Goal: Book appointment/travel/reservation

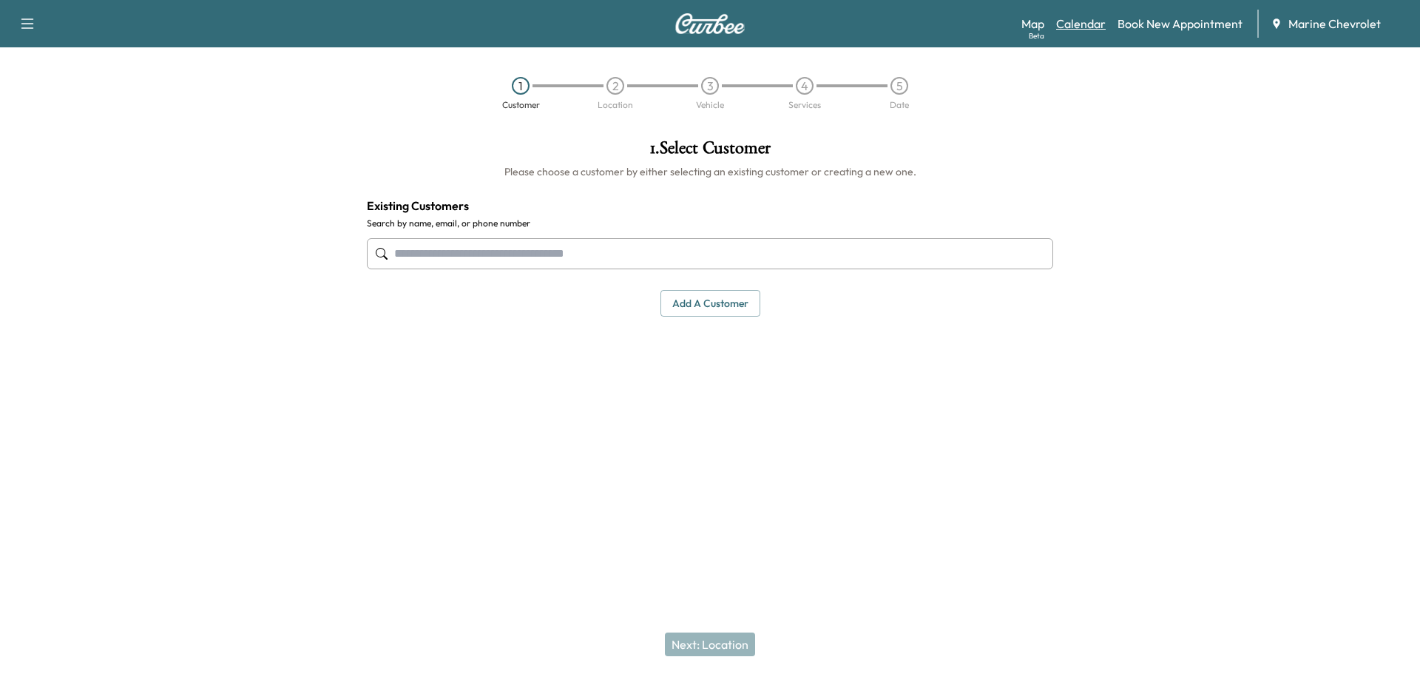
click at [1069, 27] on link "Calendar" at bounding box center [1081, 24] width 50 height 18
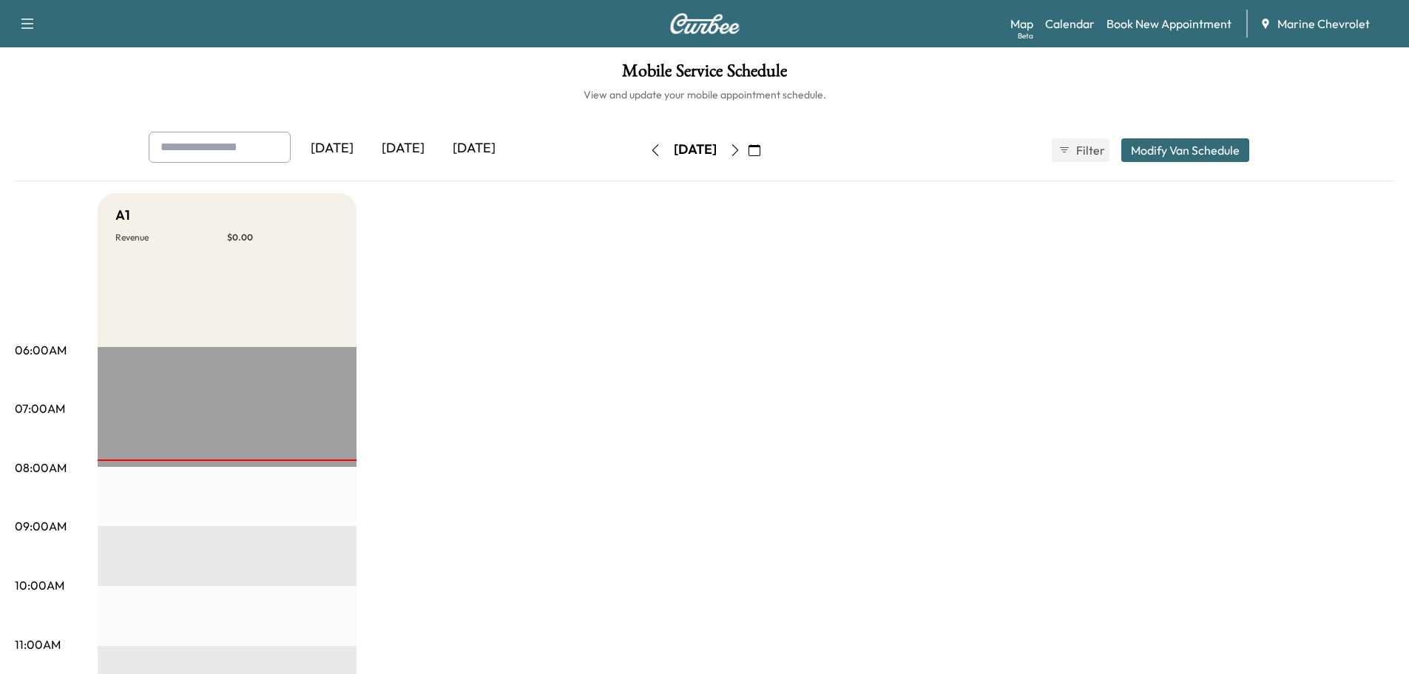
click at [741, 151] on icon "button" at bounding box center [735, 150] width 12 height 12
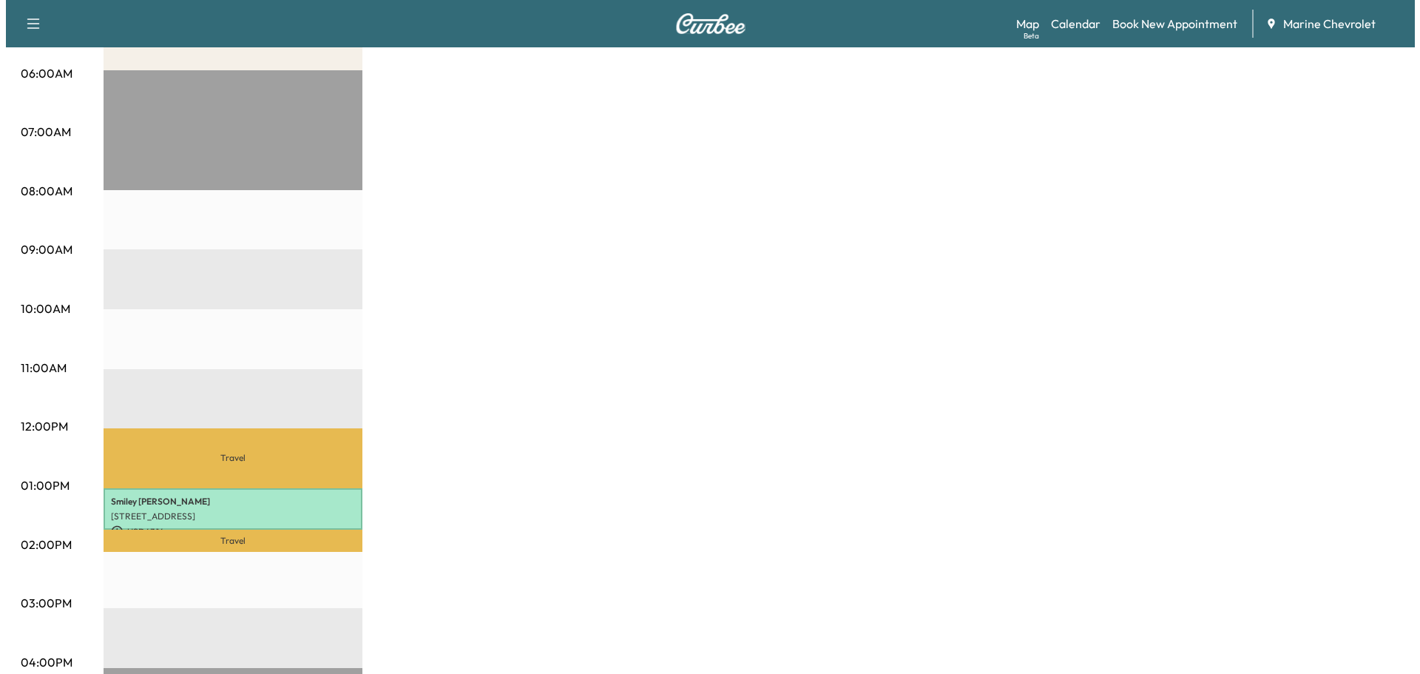
scroll to position [370, 0]
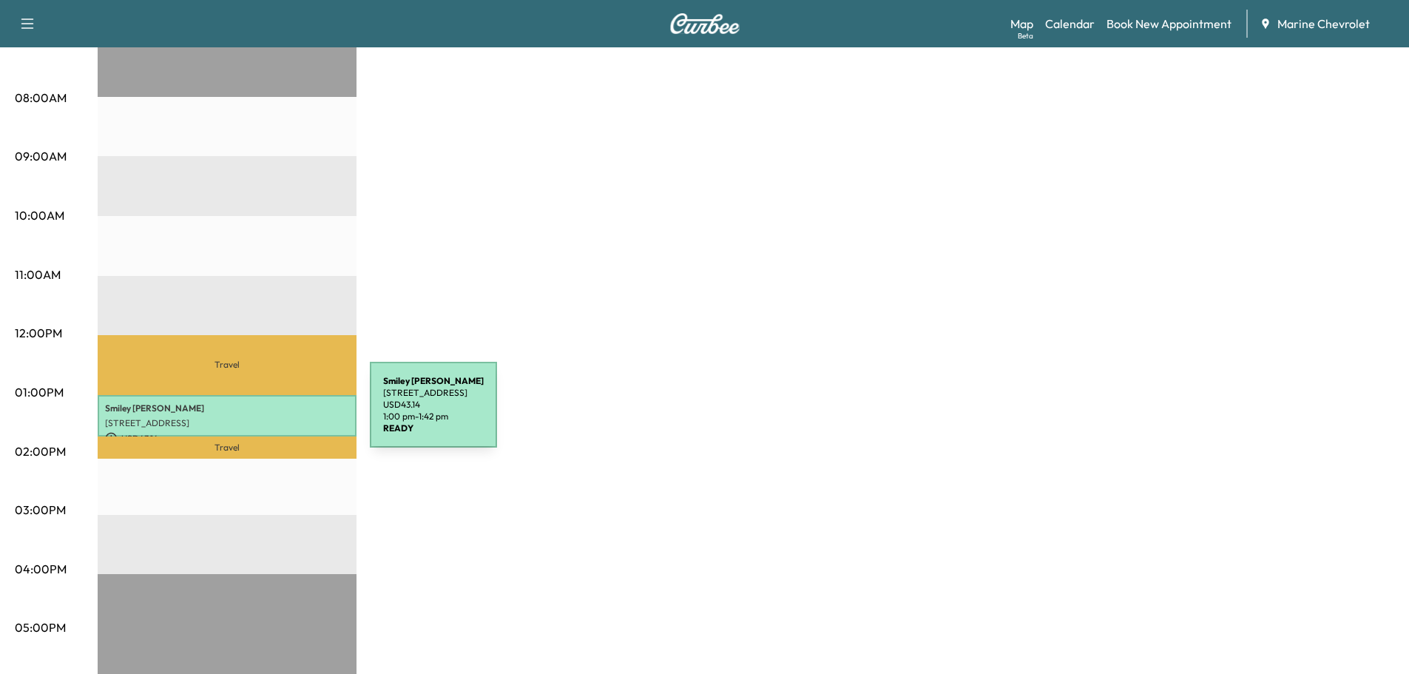
click at [259, 417] on p "[STREET_ADDRESS]" at bounding box center [227, 423] width 244 height 12
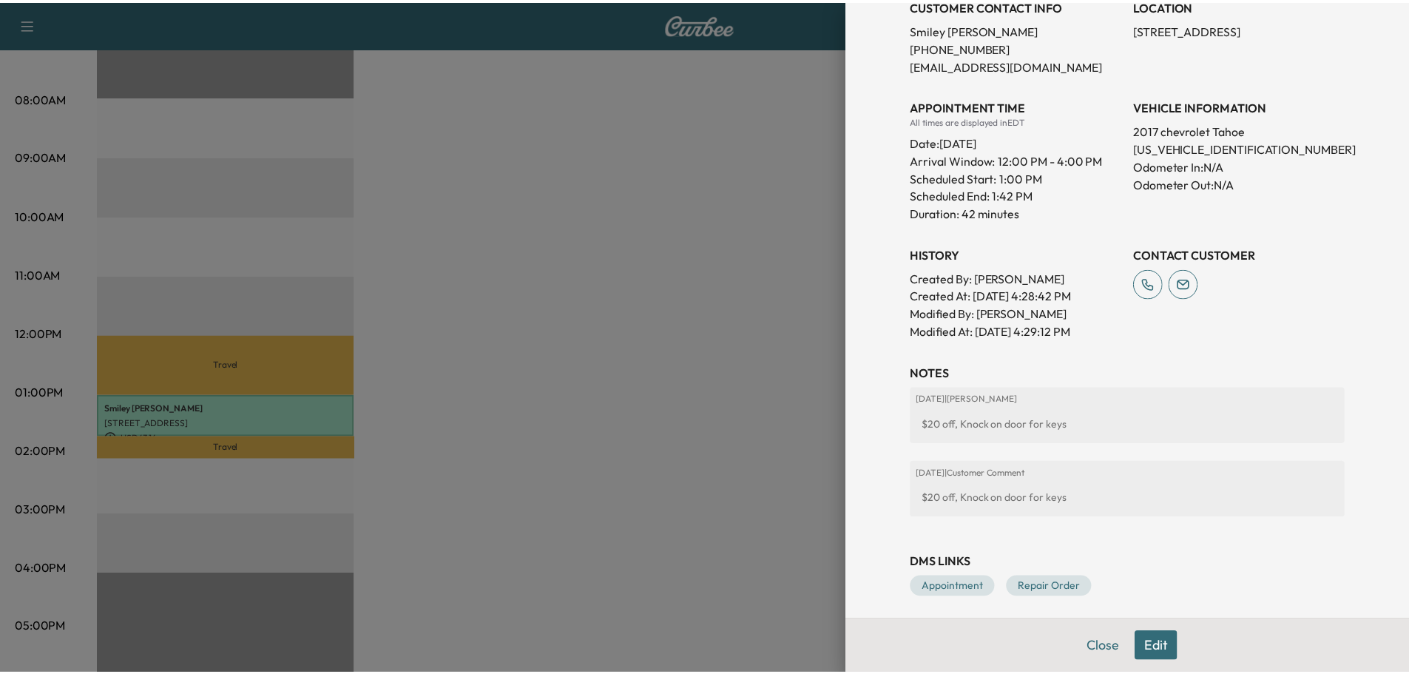
scroll to position [332, 0]
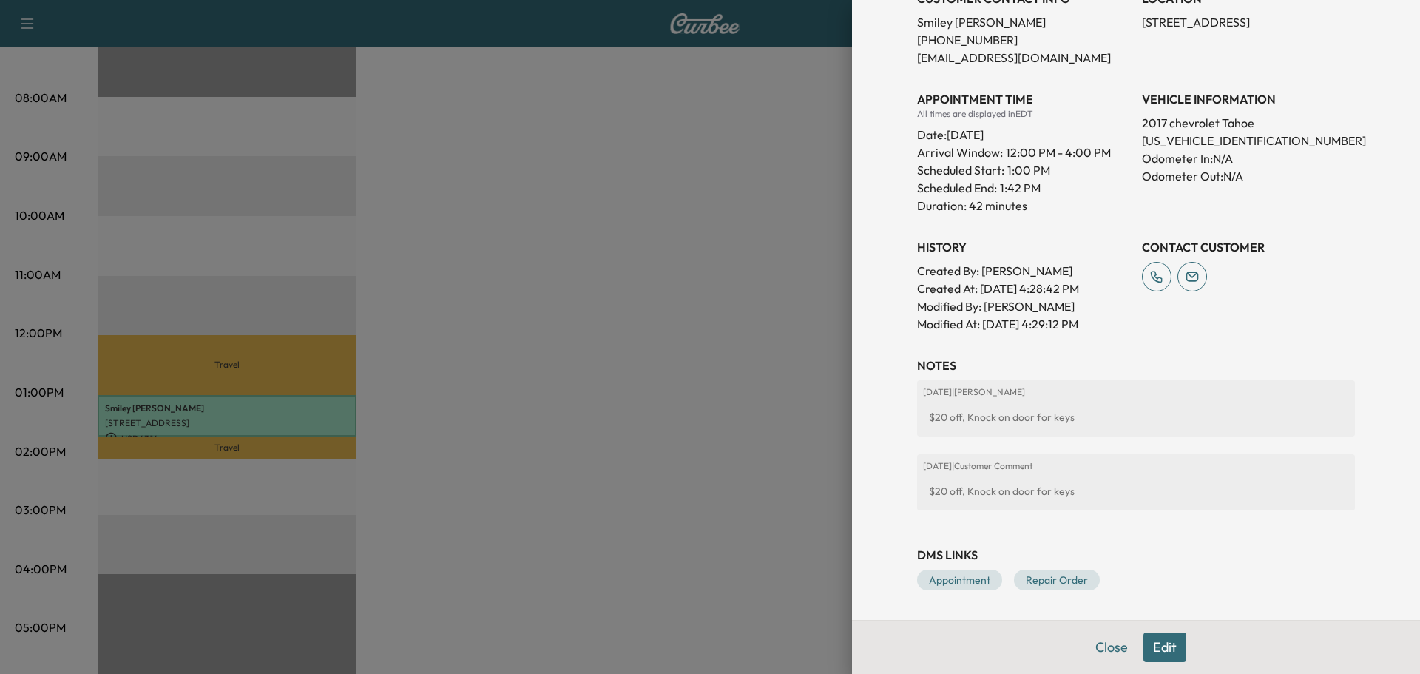
click at [674, 344] on div at bounding box center [710, 337] width 1420 height 674
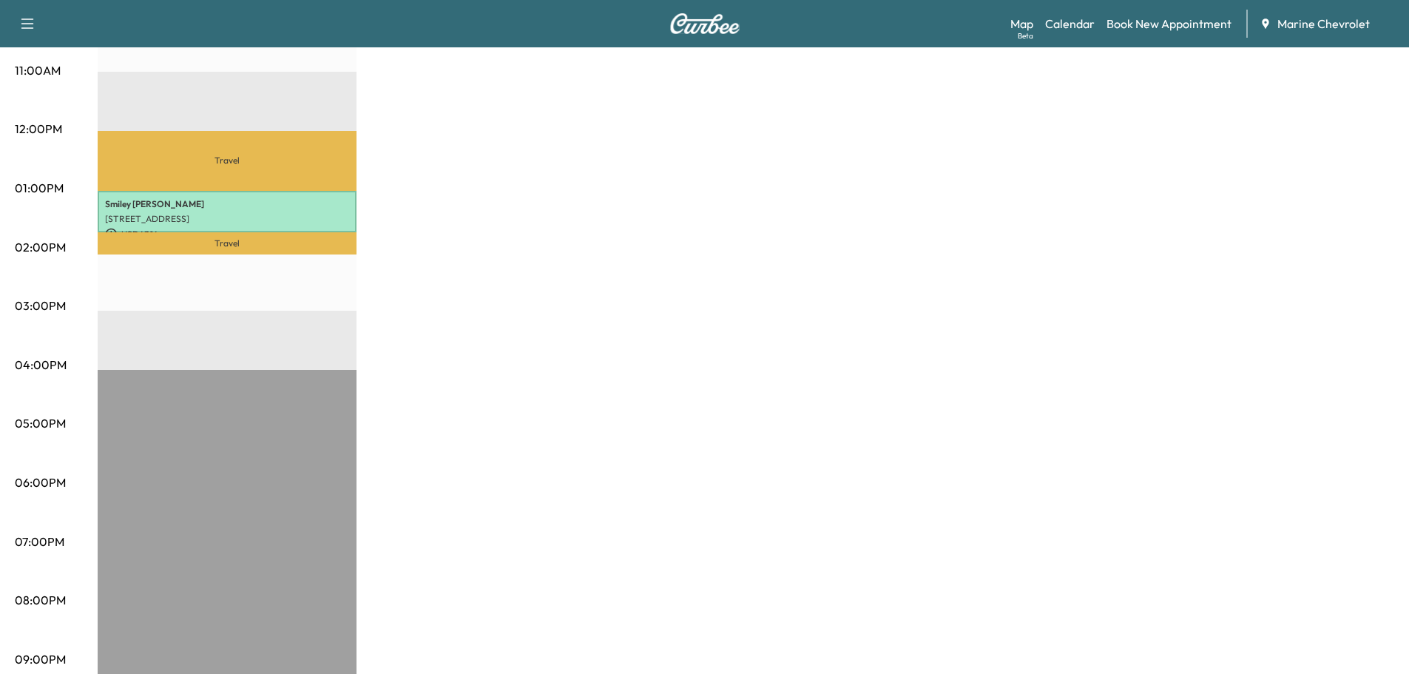
scroll to position [348, 0]
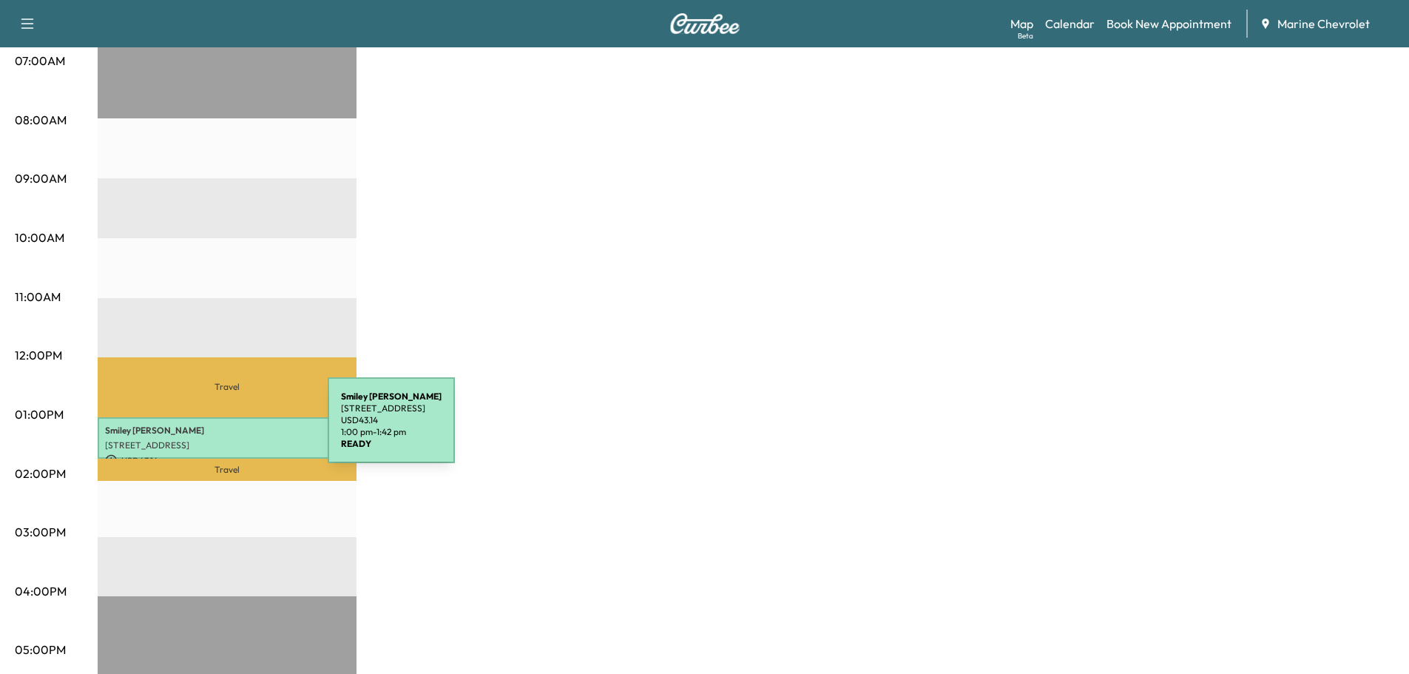
click at [214, 429] on p "[PERSON_NAME] [PERSON_NAME]" at bounding box center [227, 430] width 244 height 12
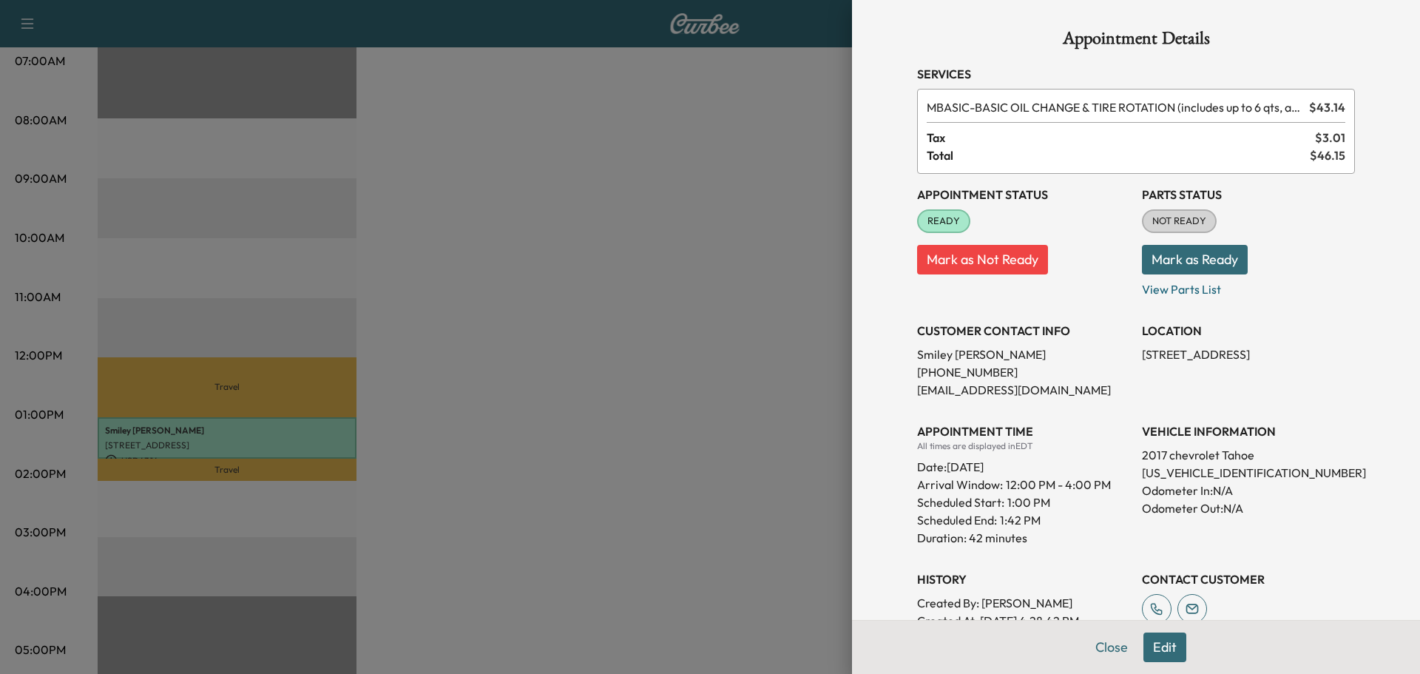
click at [594, 384] on div at bounding box center [710, 337] width 1420 height 674
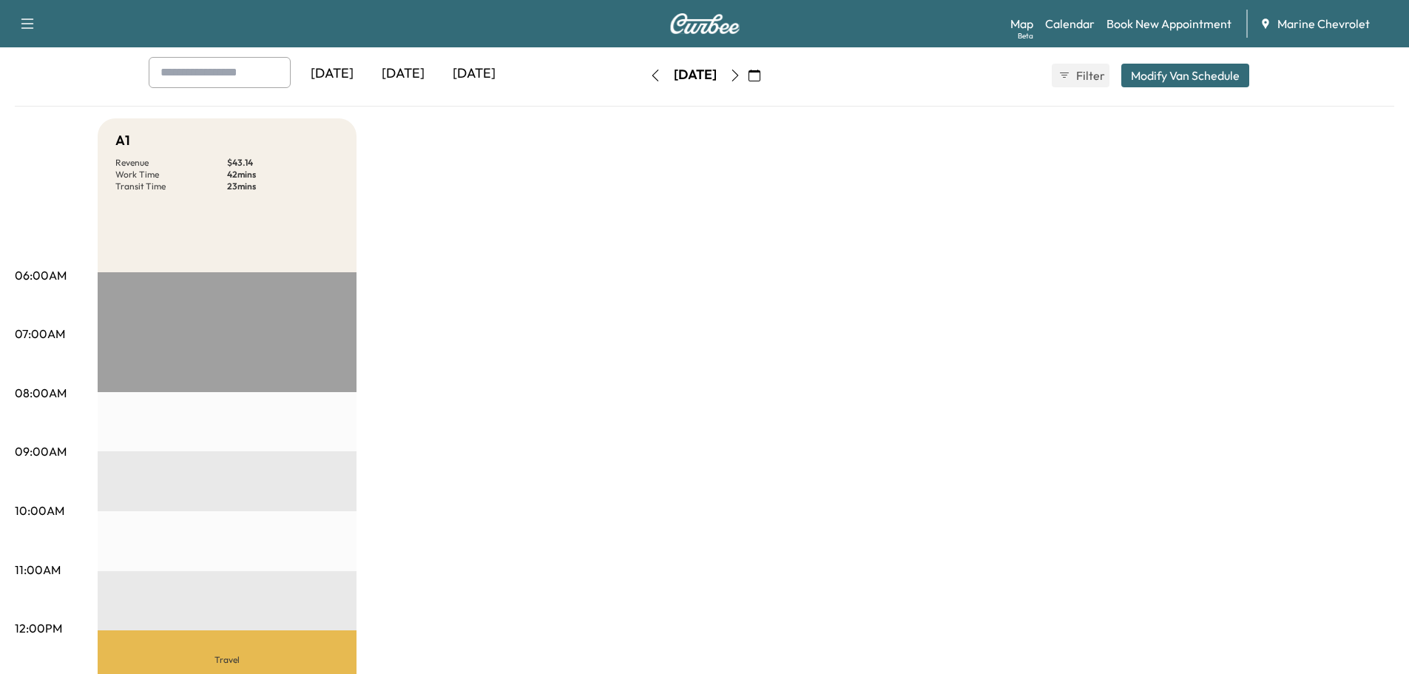
scroll to position [0, 0]
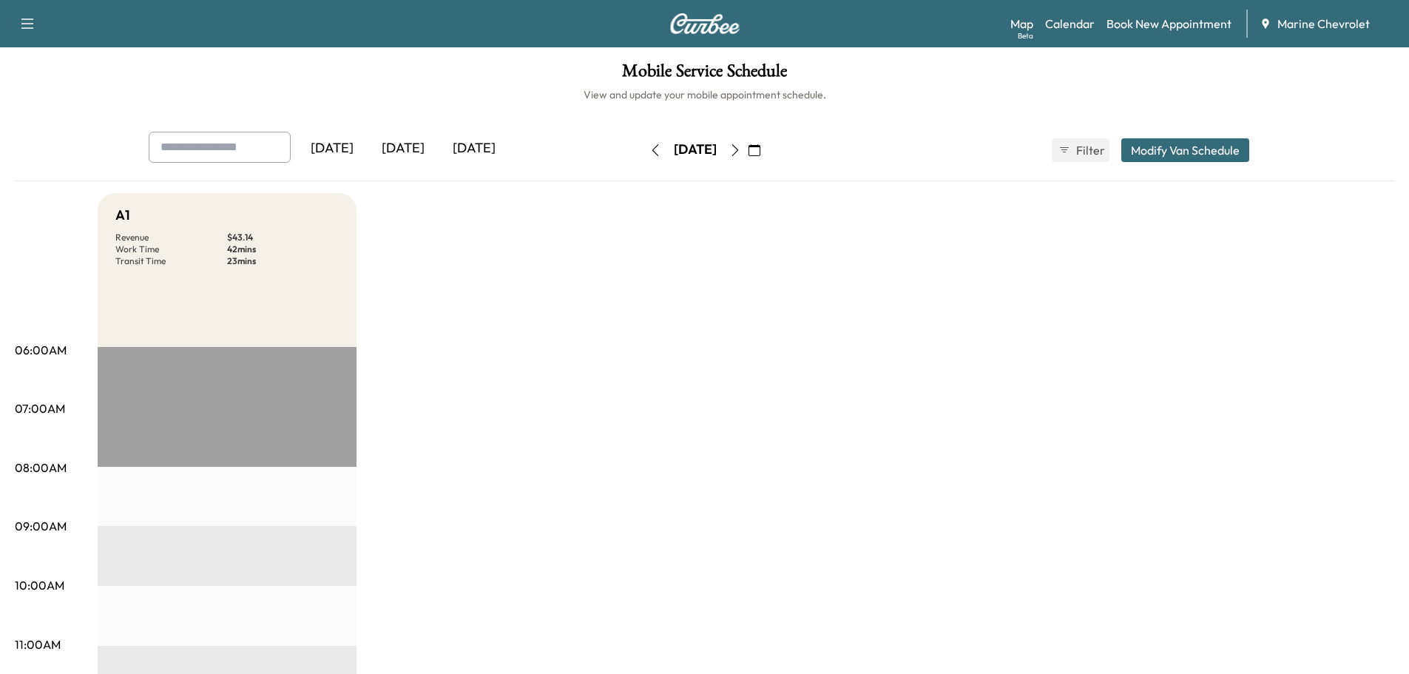
click at [418, 148] on div "[DATE]" at bounding box center [403, 149] width 71 height 34
click at [477, 151] on div "[DATE]" at bounding box center [473, 149] width 71 height 34
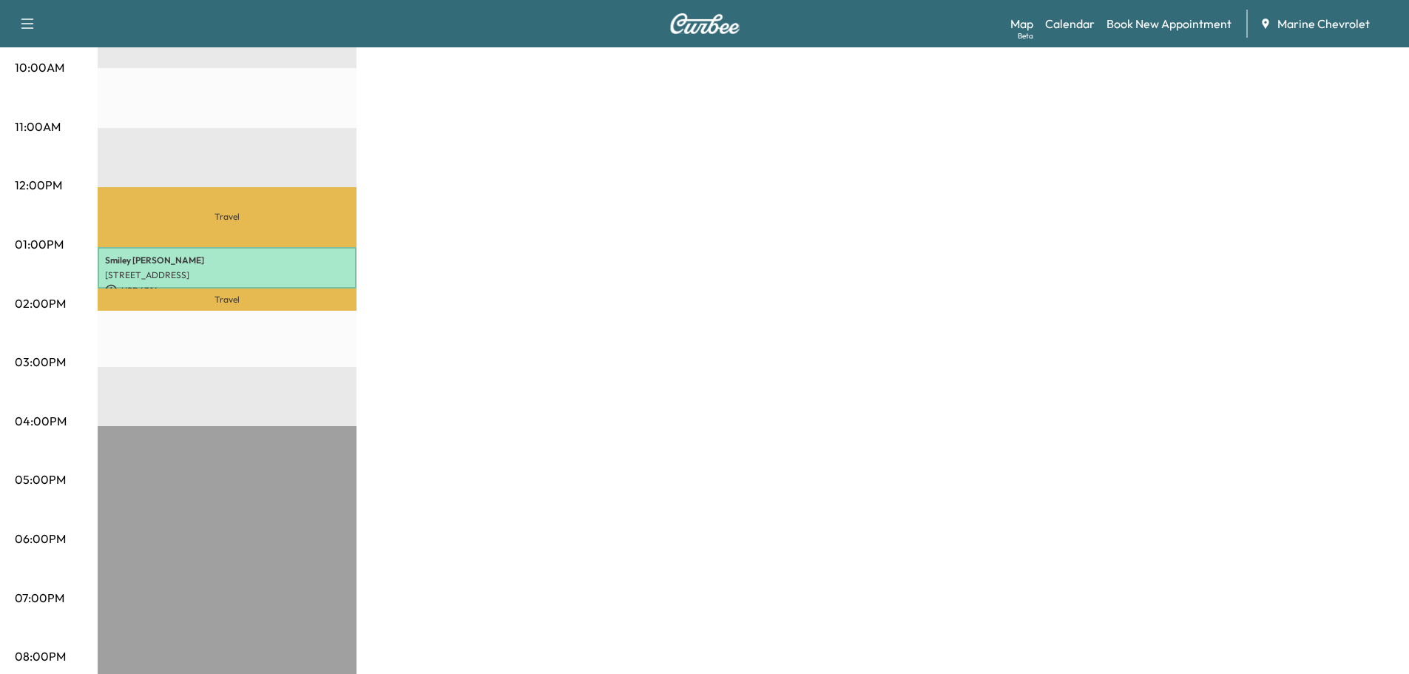
drag, startPoint x: 277, startPoint y: 1, endPoint x: 489, endPoint y: 142, distance: 253.9
click at [489, 142] on div "A1 Revenue $ 43.14 Work Time 42 mins Transit Time 23 mins Travel Smiley [PERSON…" at bounding box center [746, 229] width 1296 height 1109
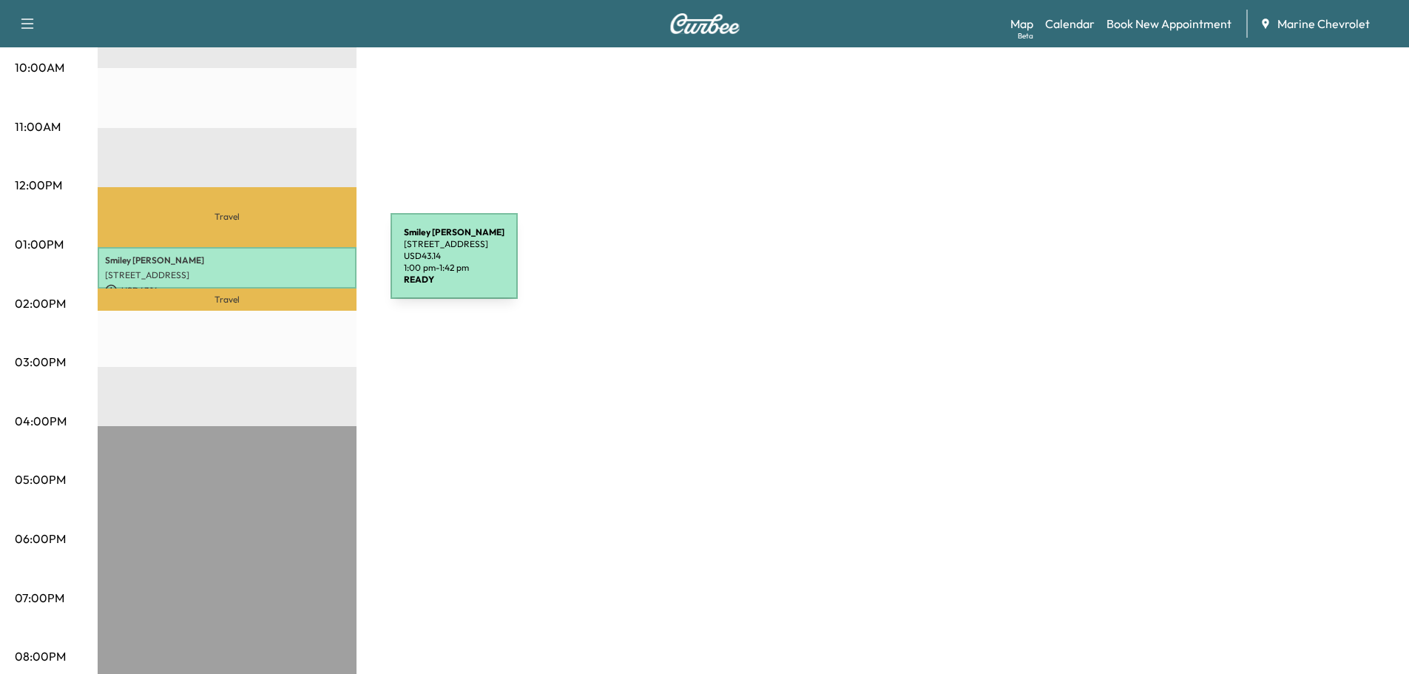
click at [280, 263] on div "Smiley [PERSON_NAME] [STREET_ADDRESS][PERSON_NAME] USD 43.14 1:00 pm - 1:42 pm" at bounding box center [227, 268] width 259 height 42
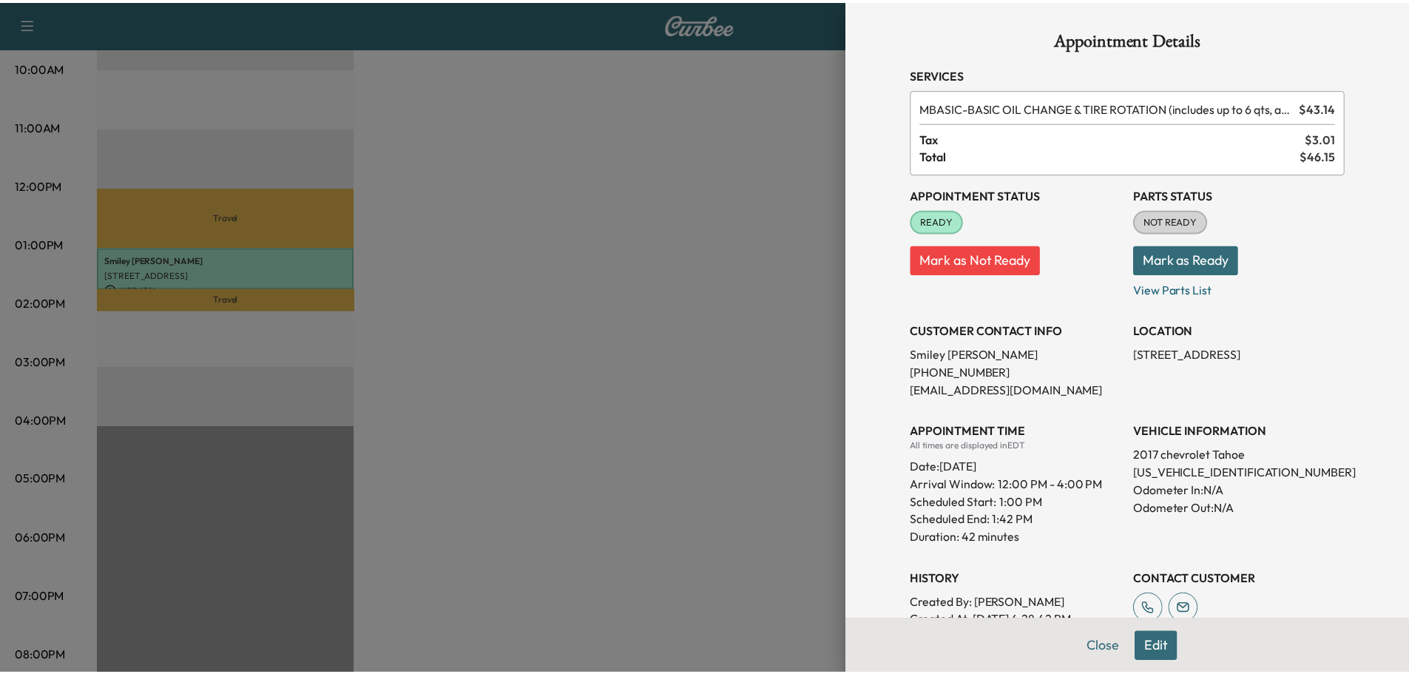
scroll to position [332, 0]
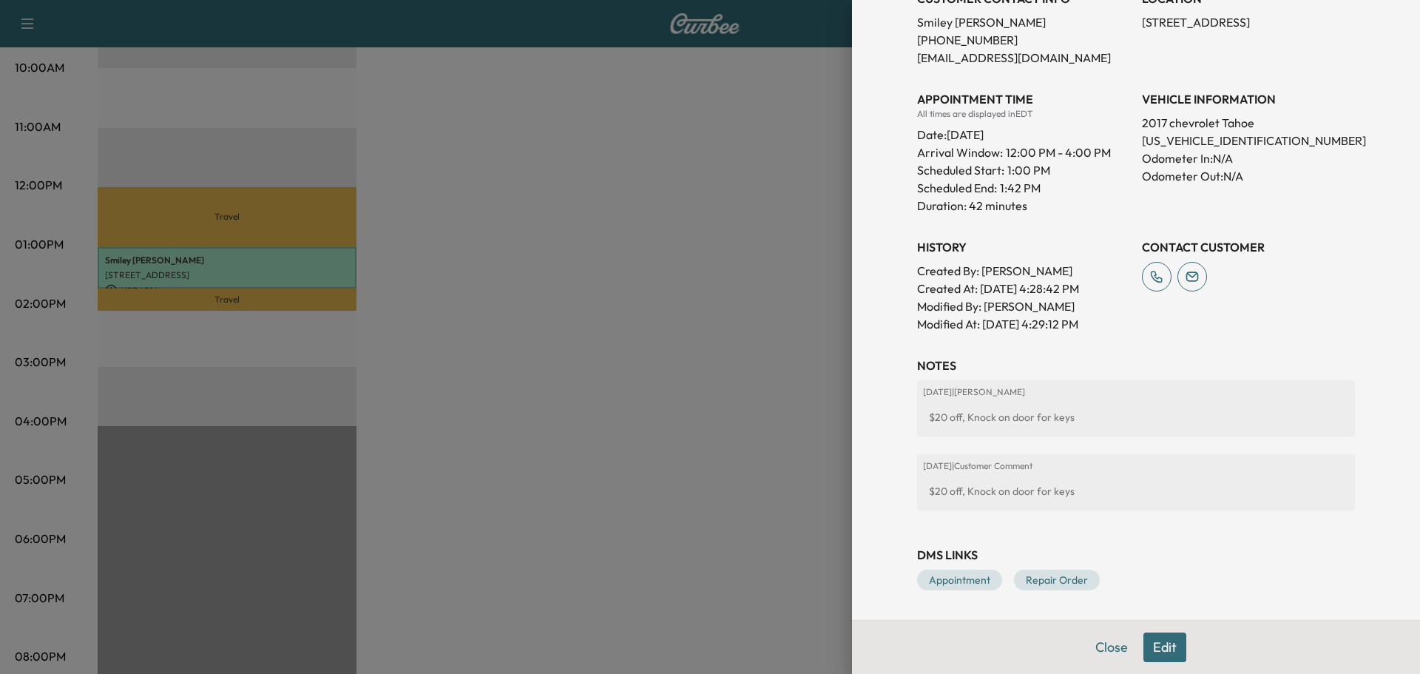
click at [542, 288] on div at bounding box center [710, 337] width 1420 height 674
